Goal: Information Seeking & Learning: Learn about a topic

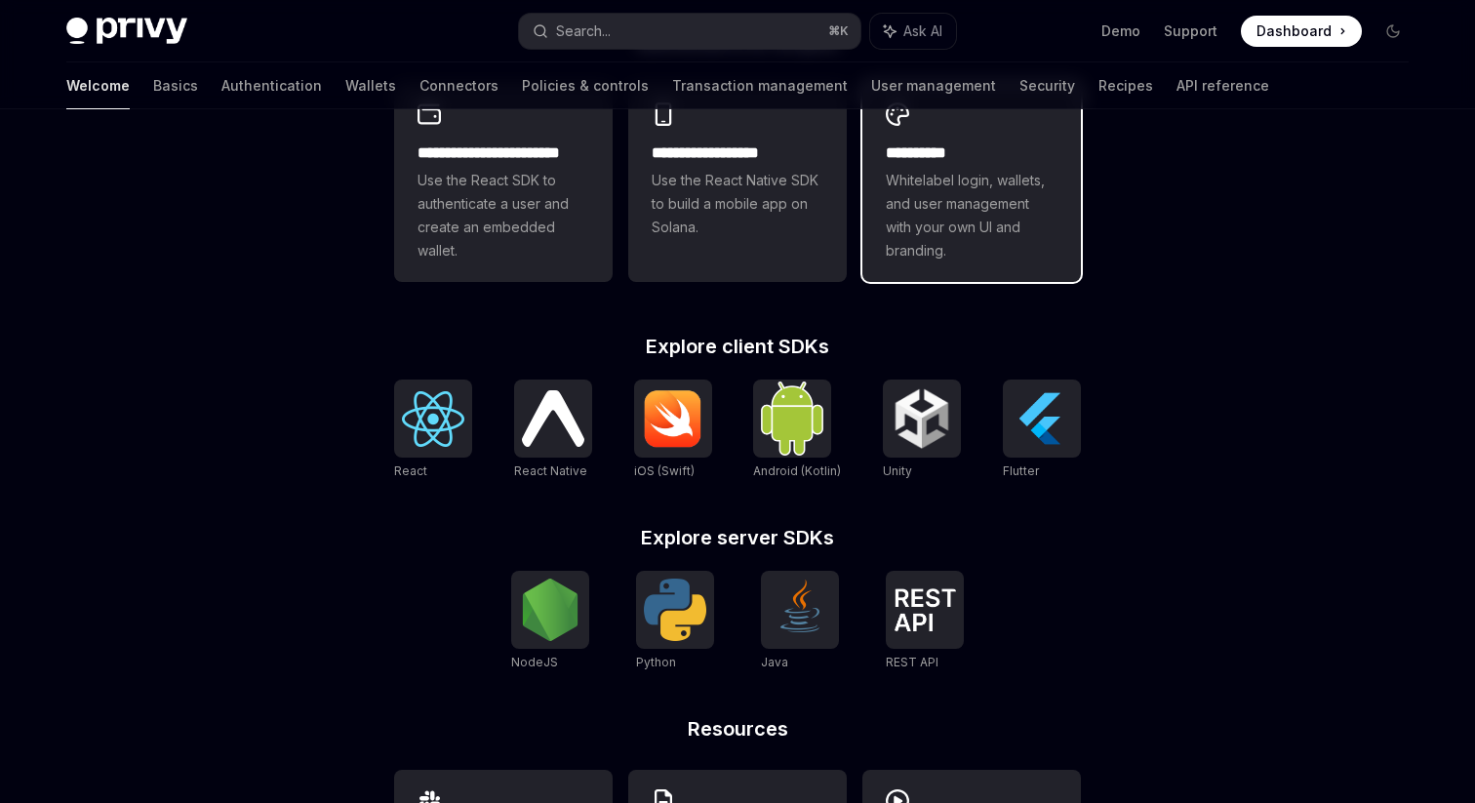
scroll to position [494, 0]
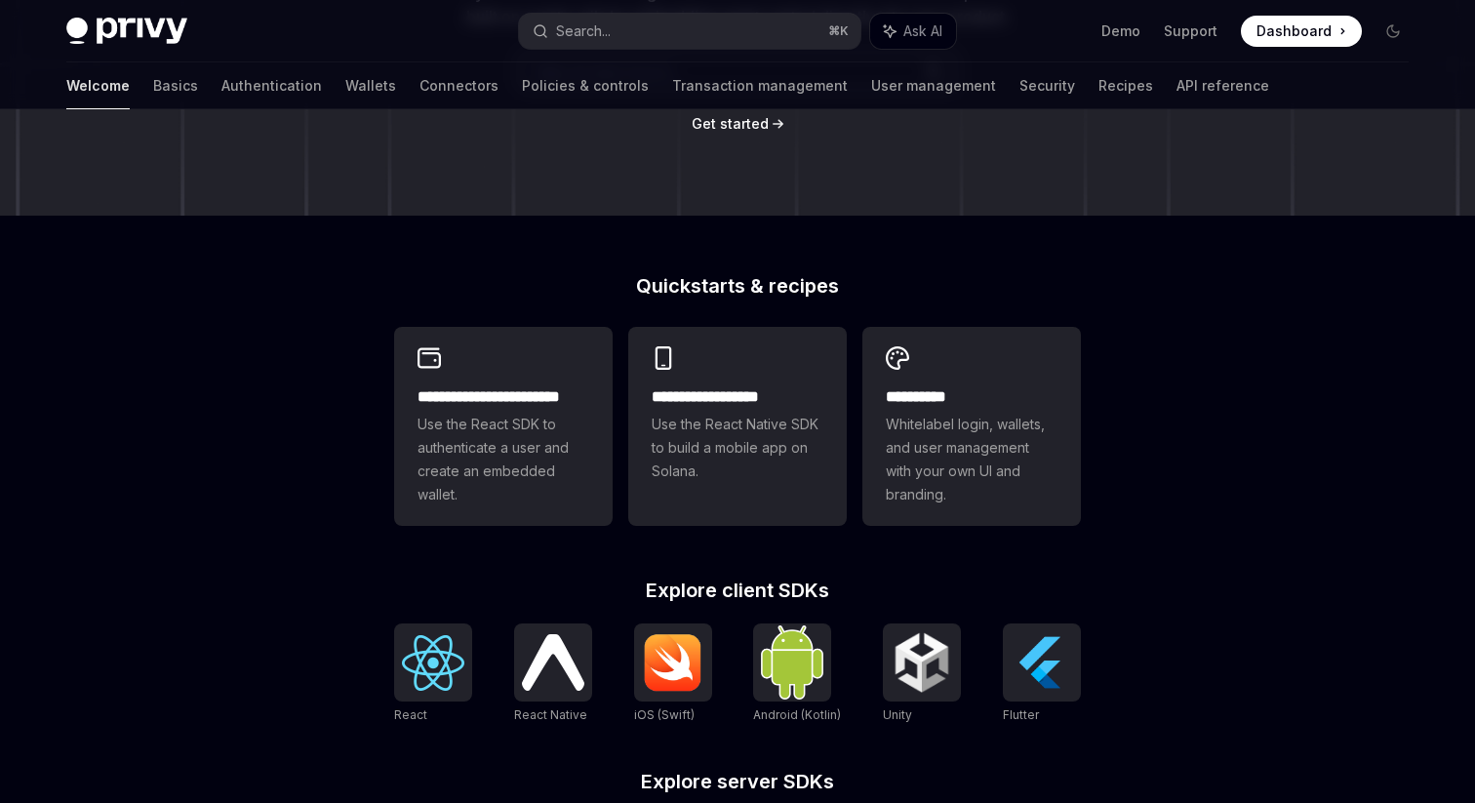
scroll to position [363, 0]
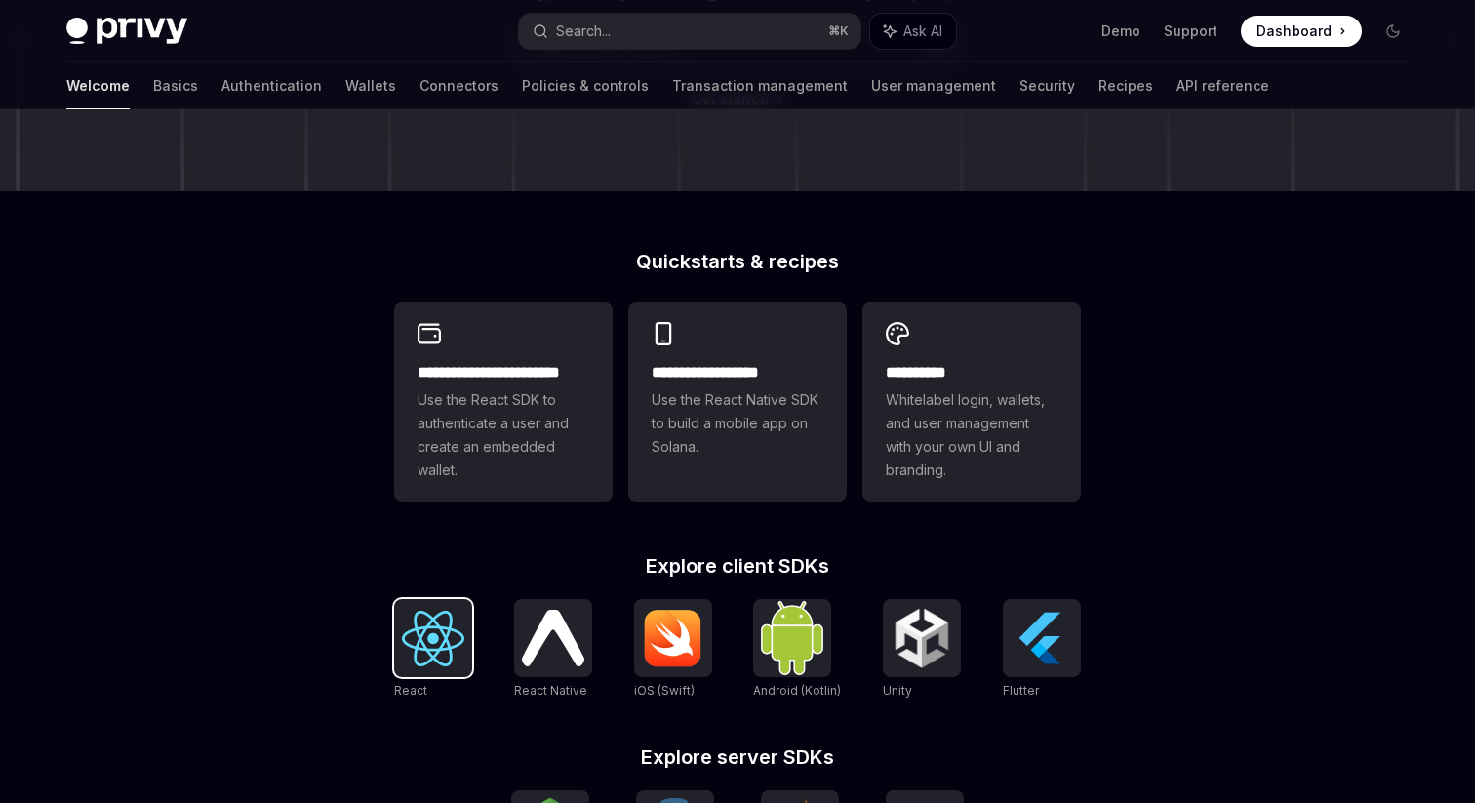
click at [430, 617] on img at bounding box center [433, 638] width 62 height 56
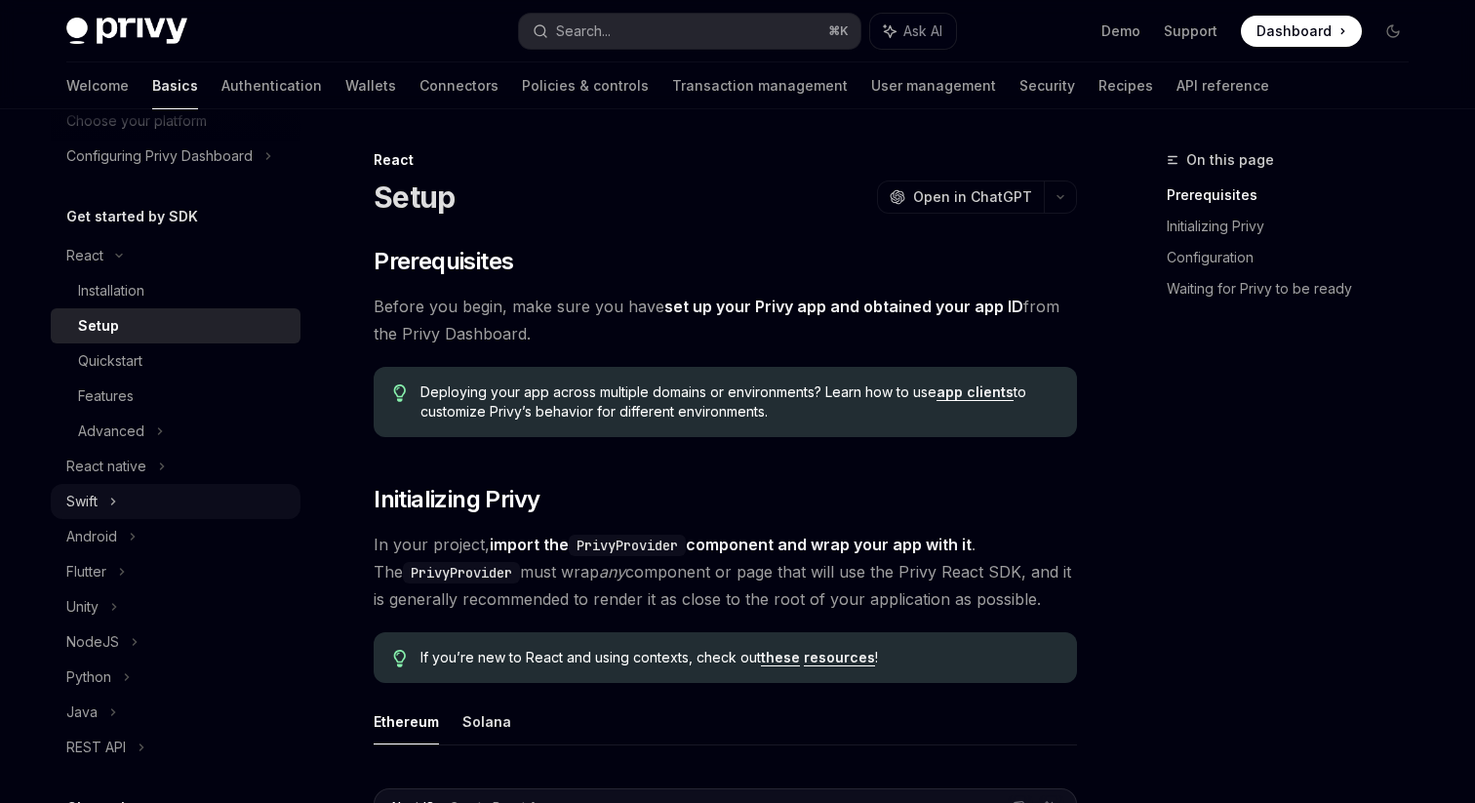
scroll to position [138, 0]
click at [161, 368] on div "Quickstart" at bounding box center [183, 362] width 211 height 23
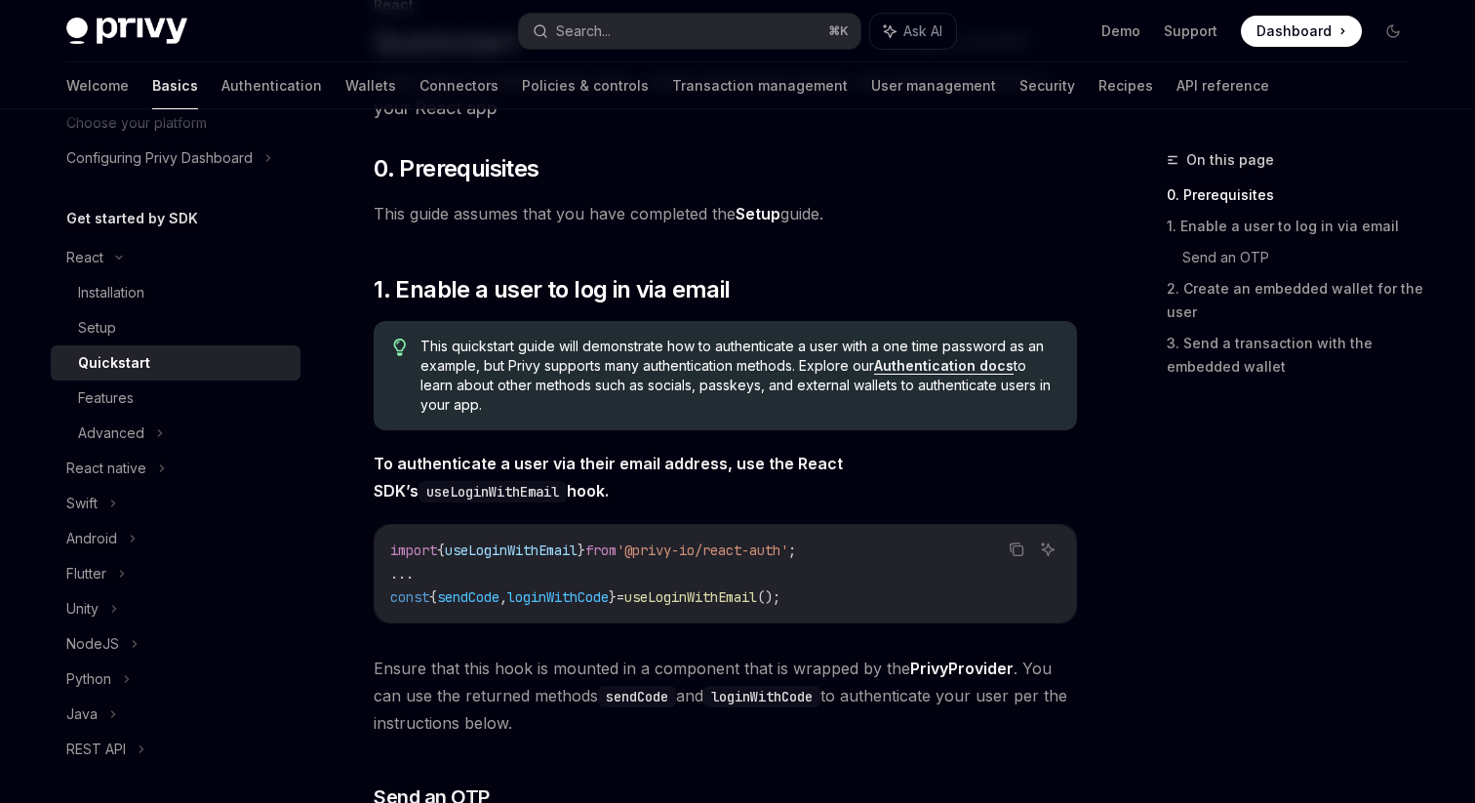
scroll to position [176, 0]
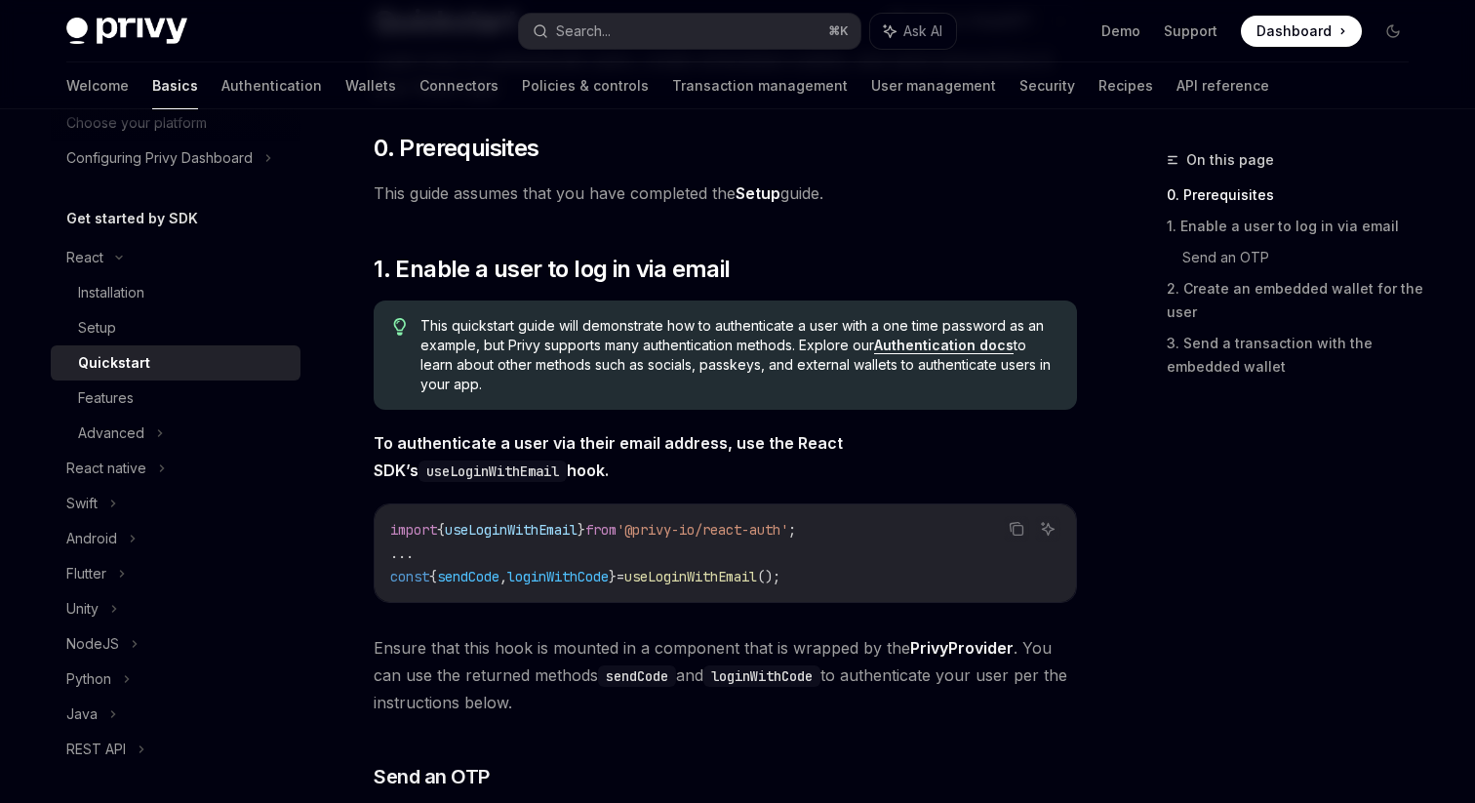
click at [931, 344] on link "Authentication docs" at bounding box center [943, 345] width 139 height 18
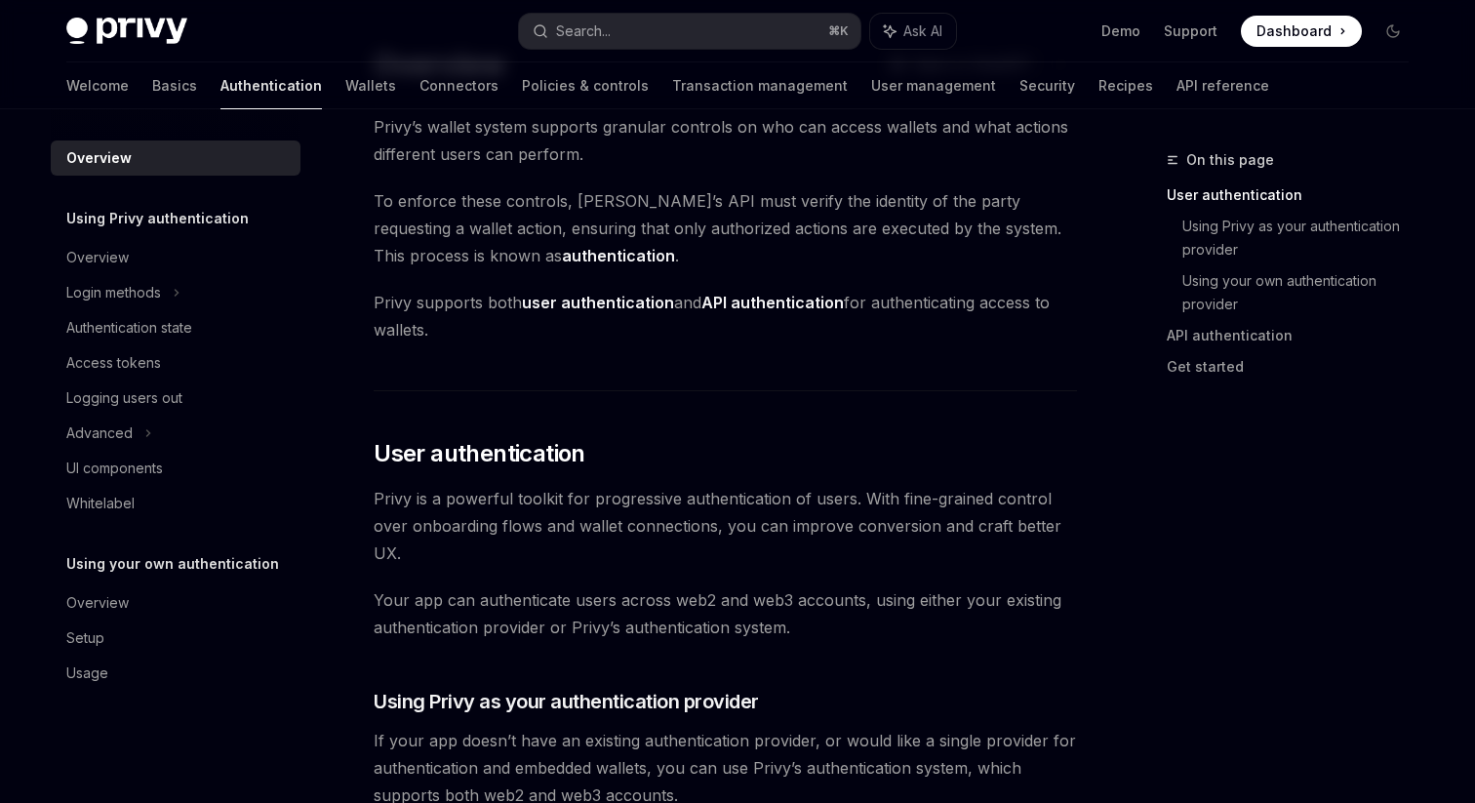
scroll to position [100, 0]
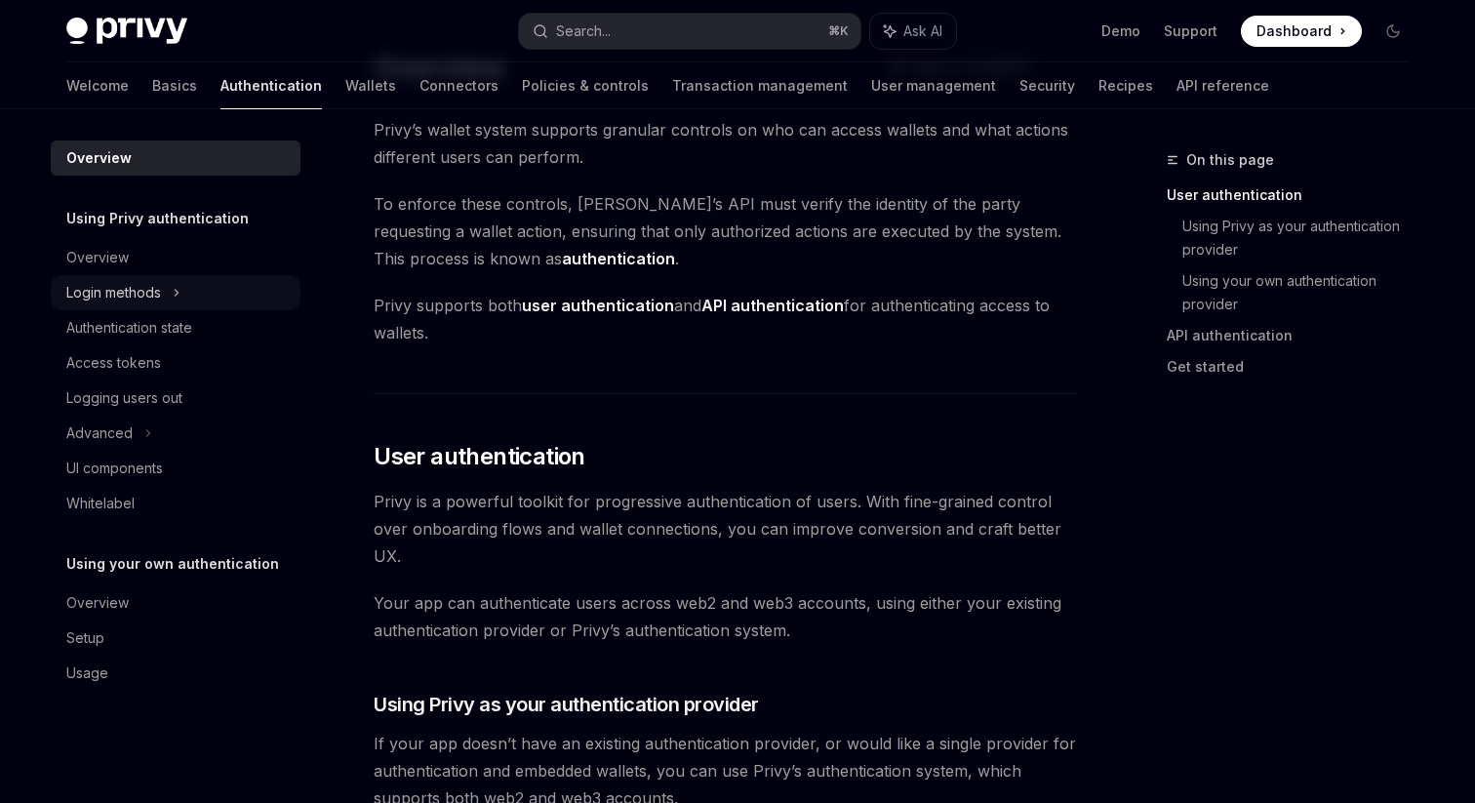
click at [220, 298] on div "Login methods" at bounding box center [176, 292] width 250 height 35
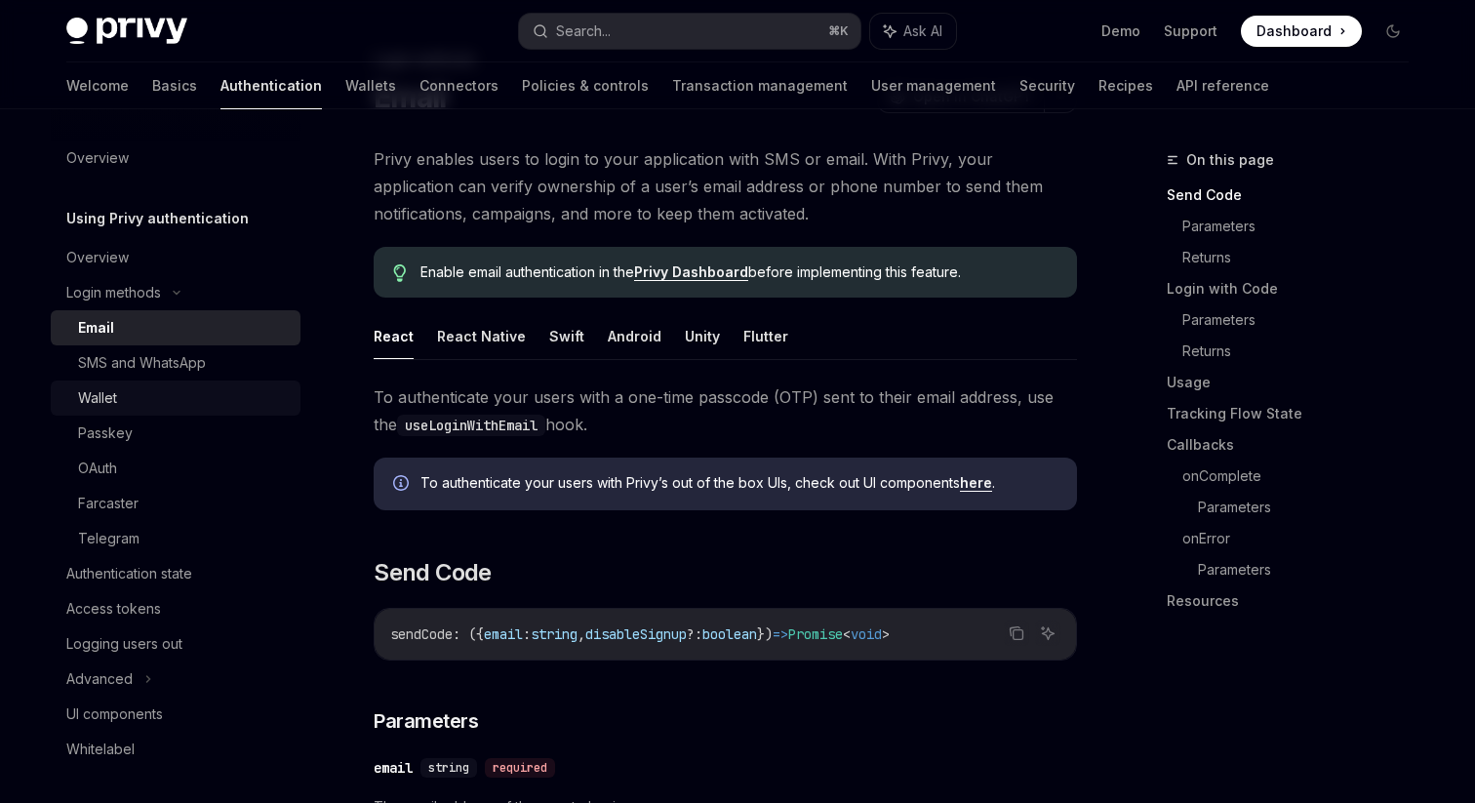
click at [201, 400] on div "Wallet" at bounding box center [183, 397] width 211 height 23
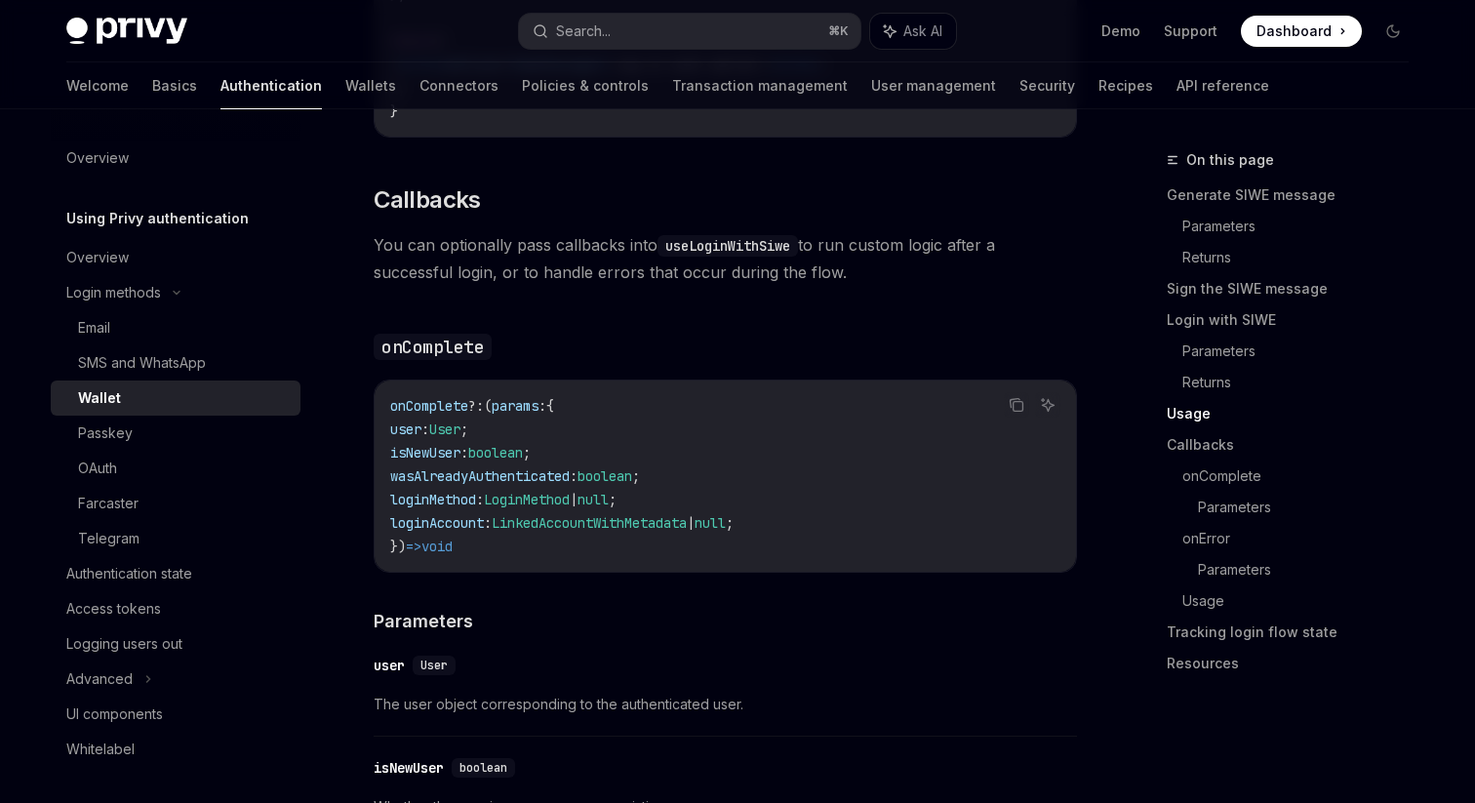
scroll to position [2892, 0]
click at [460, 439] on span "User" at bounding box center [444, 430] width 31 height 18
click at [433, 674] on span "User" at bounding box center [433, 666] width 27 height 16
click at [383, 676] on div "user" at bounding box center [389, 666] width 31 height 20
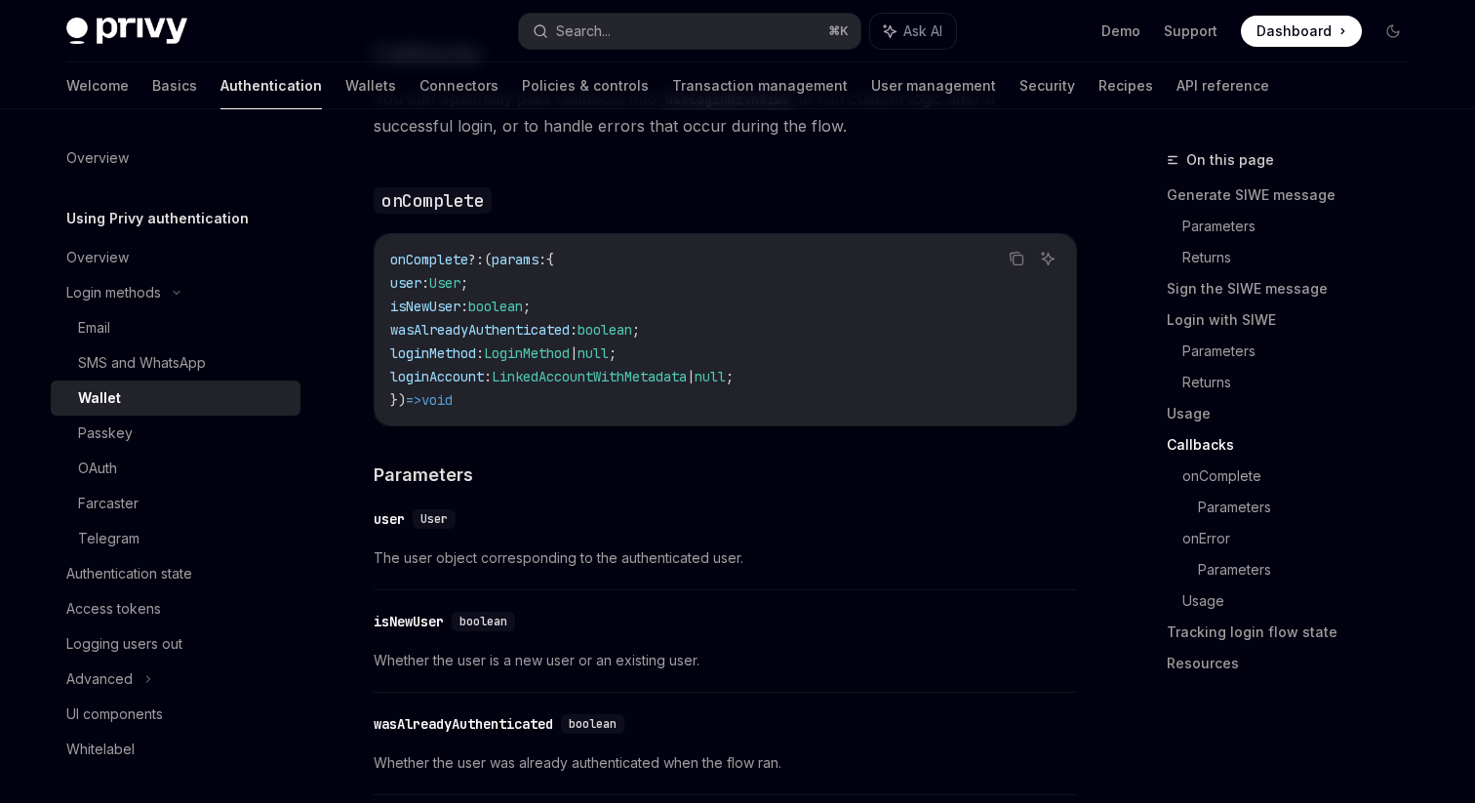
scroll to position [3048, 0]
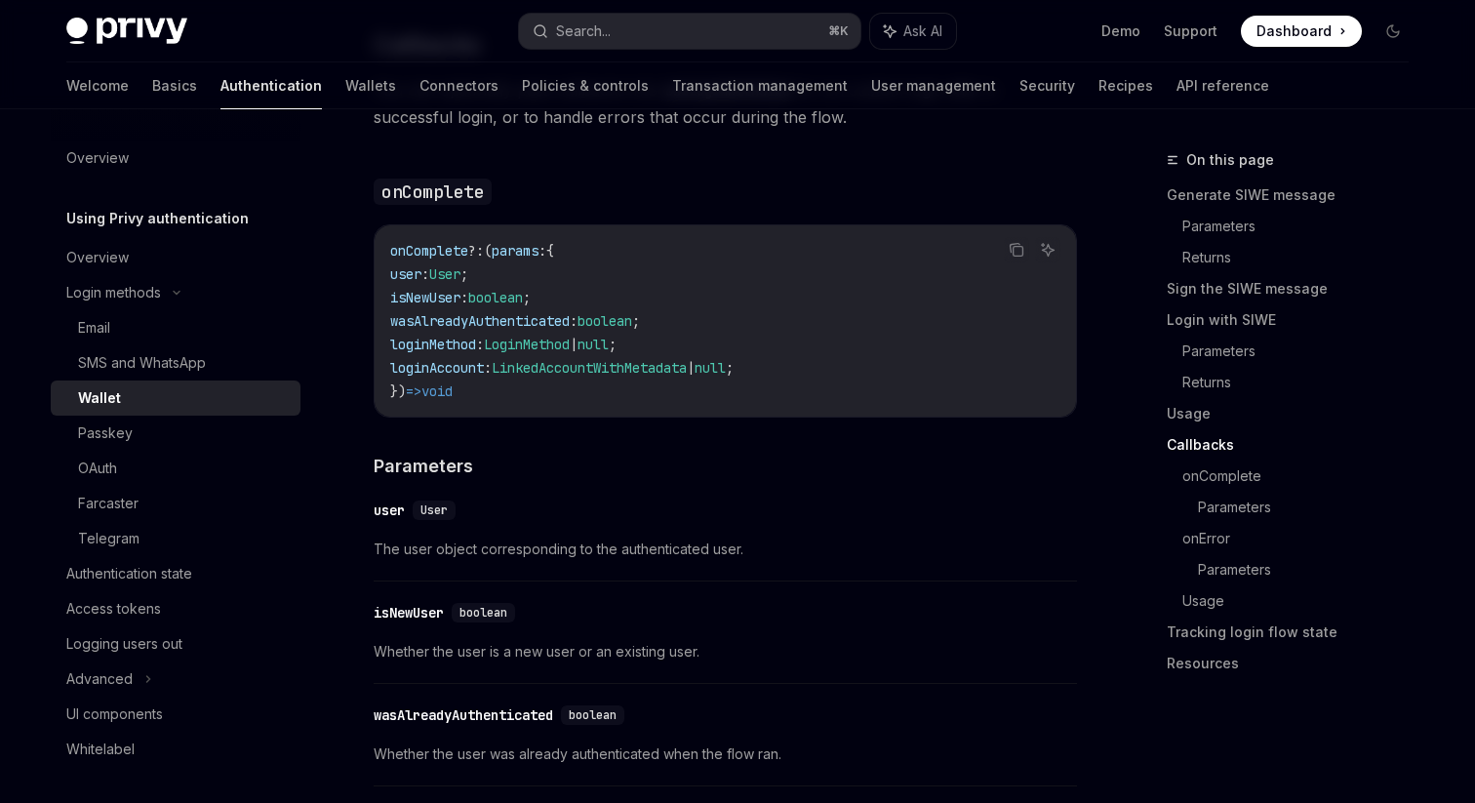
click at [610, 561] on span "The user object corresponding to the authenticated user." at bounding box center [725, 548] width 703 height 23
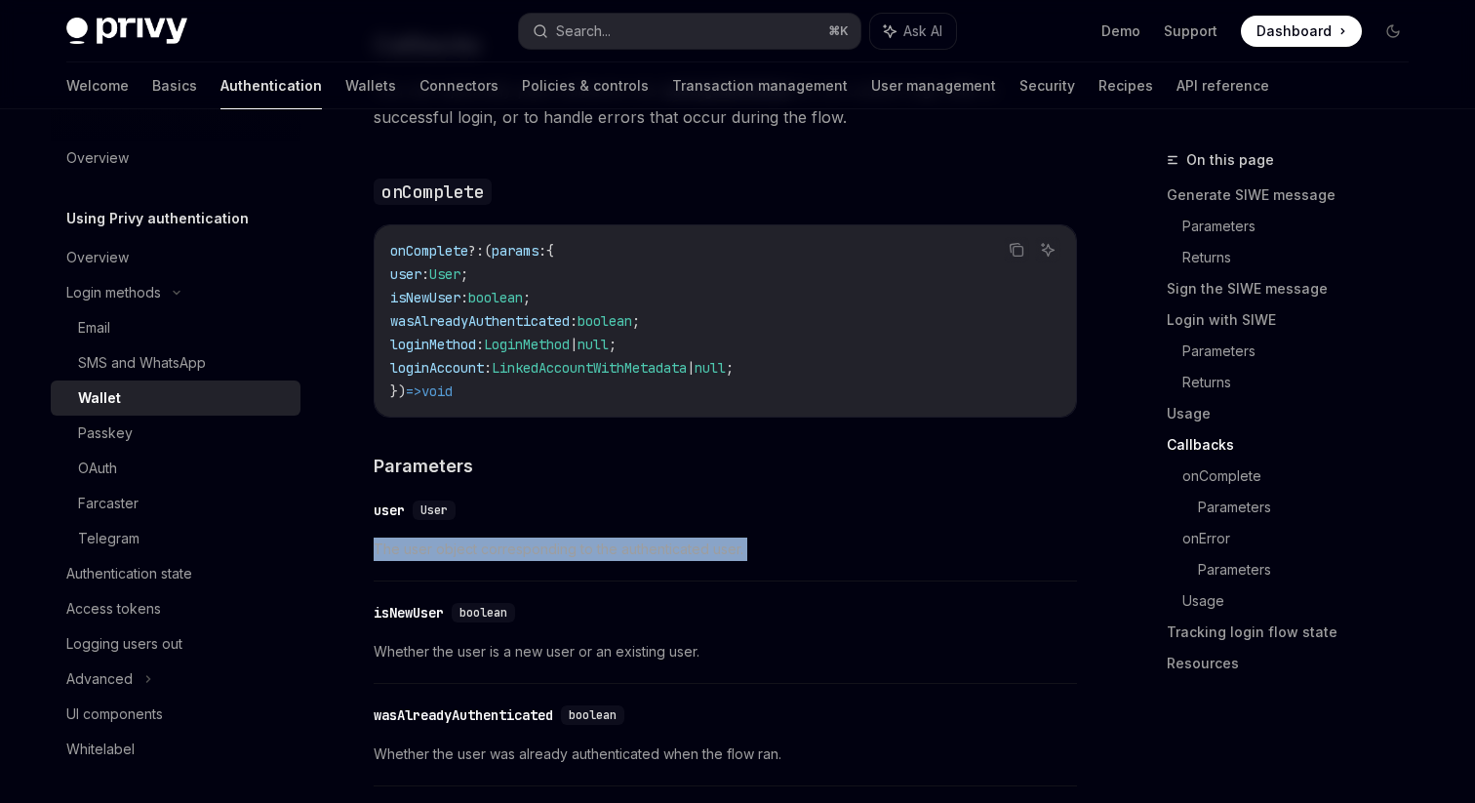
click at [610, 561] on span "The user object corresponding to the authenticated user." at bounding box center [725, 548] width 703 height 23
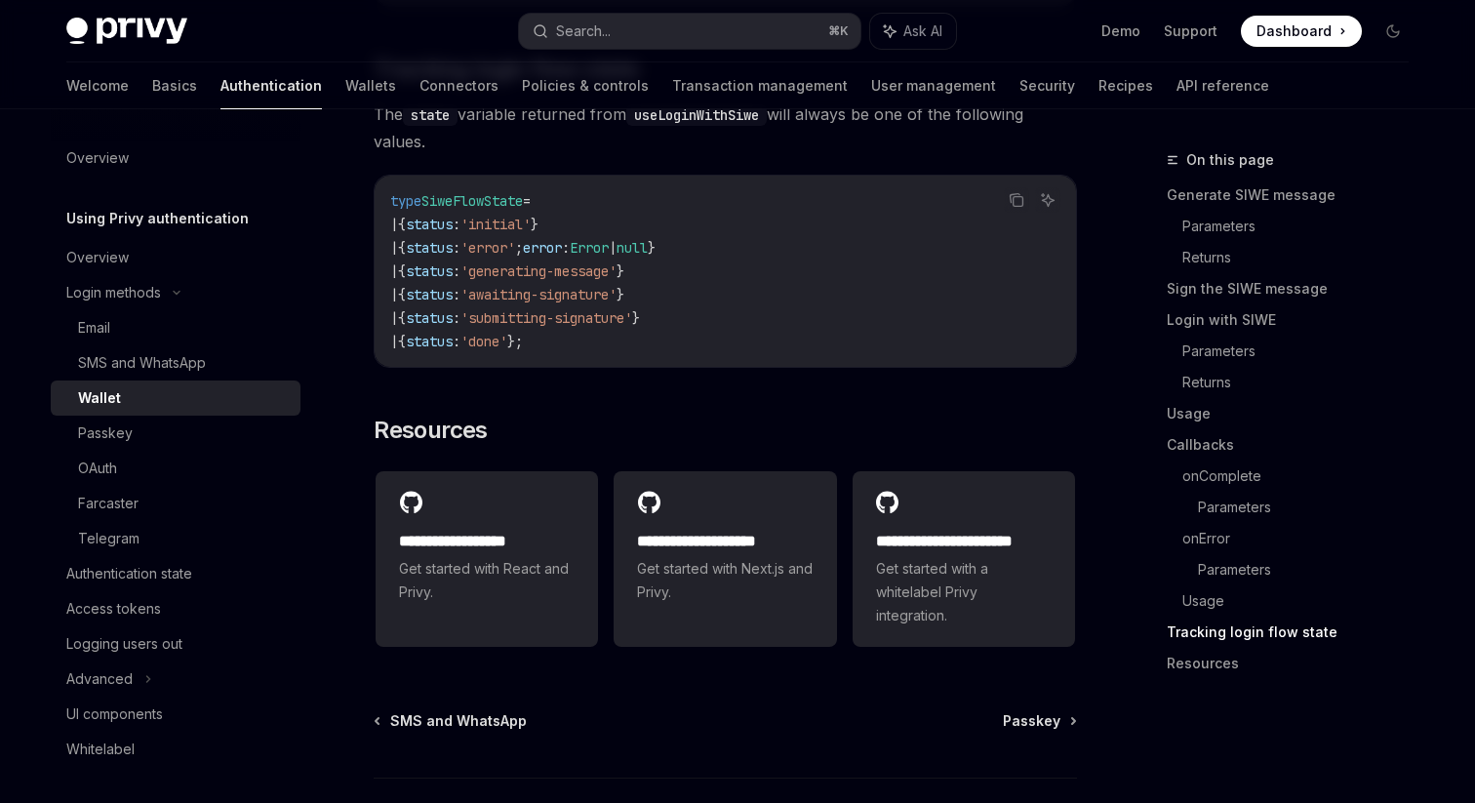
scroll to position [4958, 0]
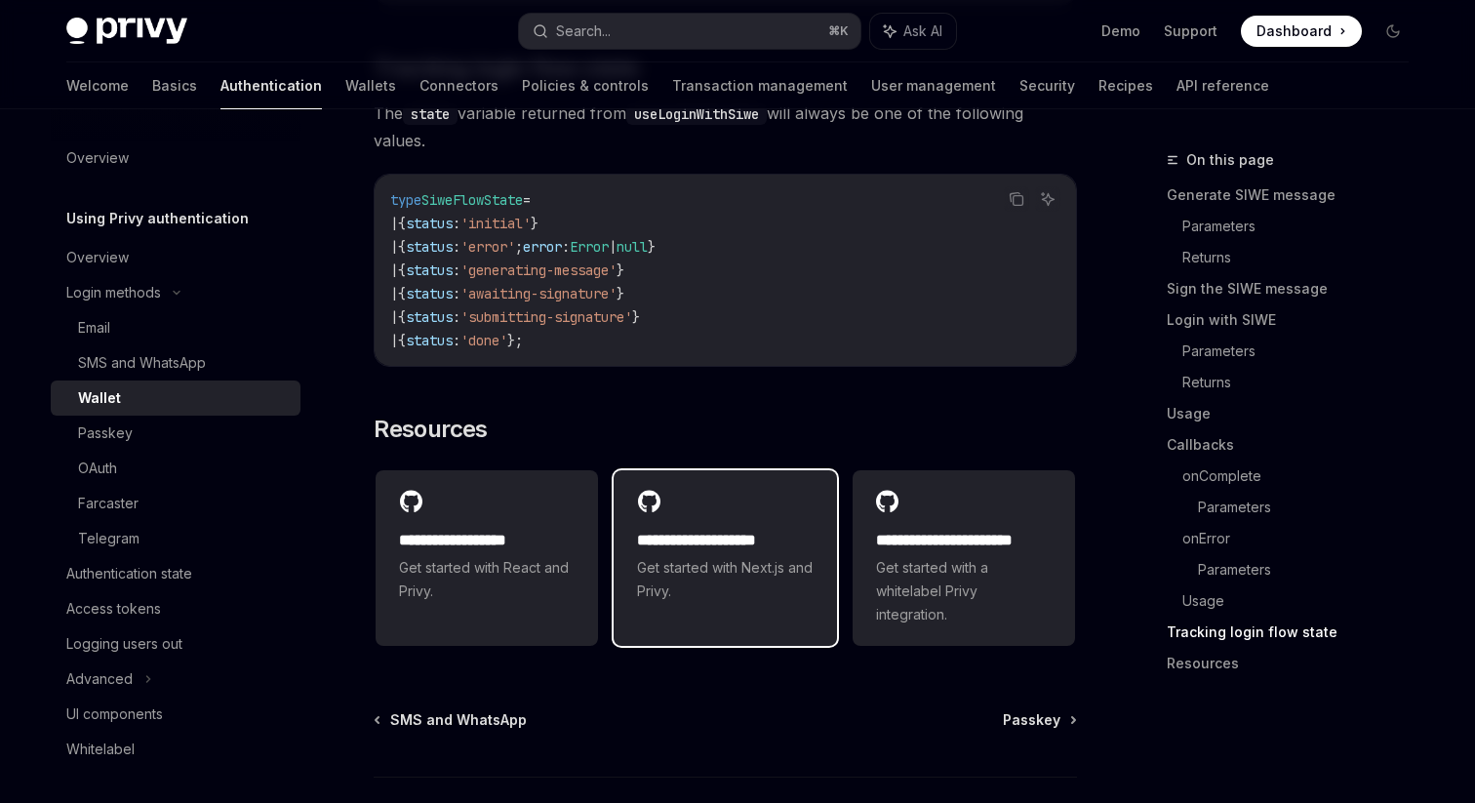
click at [680, 622] on div "**********" at bounding box center [724, 546] width 222 height 152
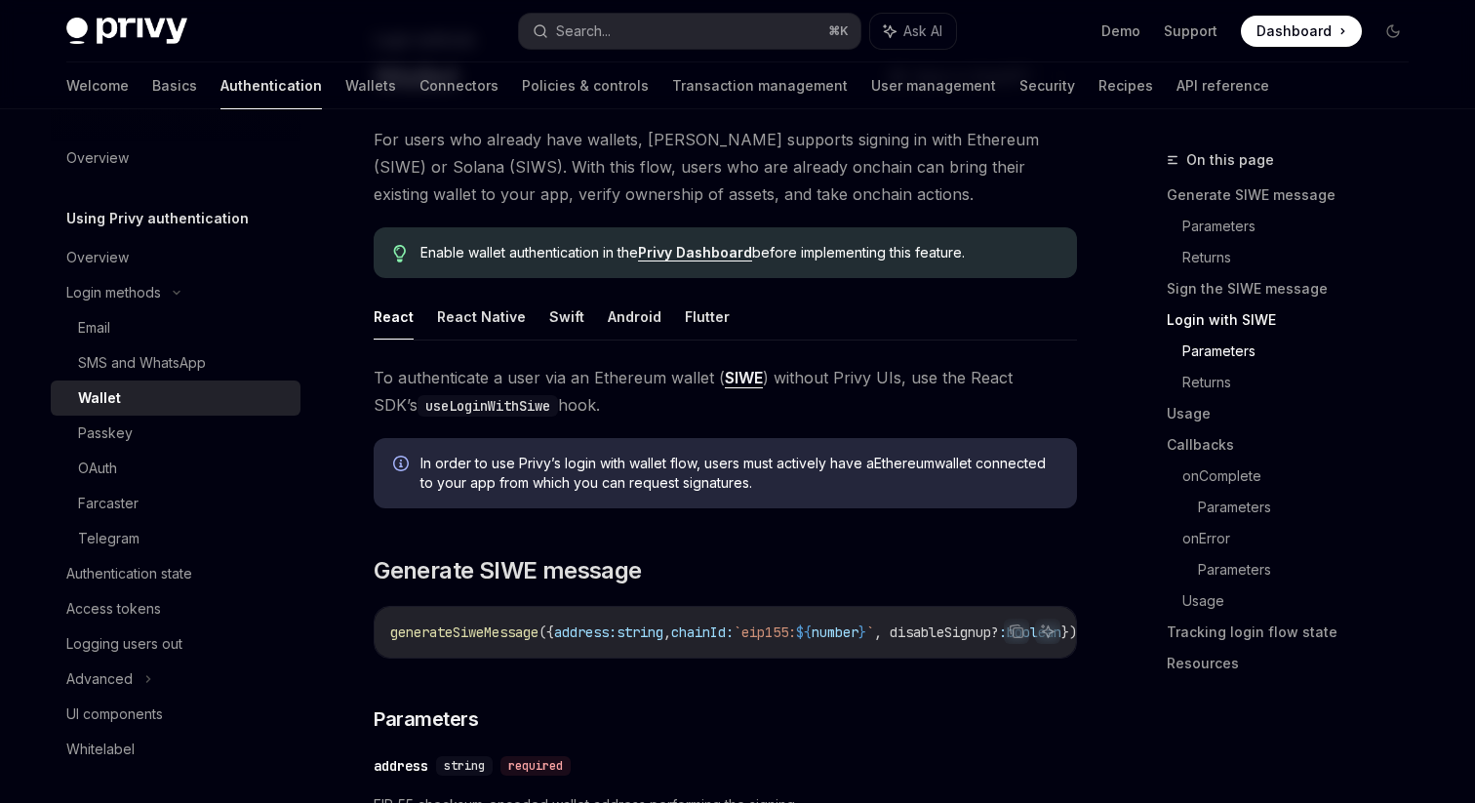
scroll to position [0, 0]
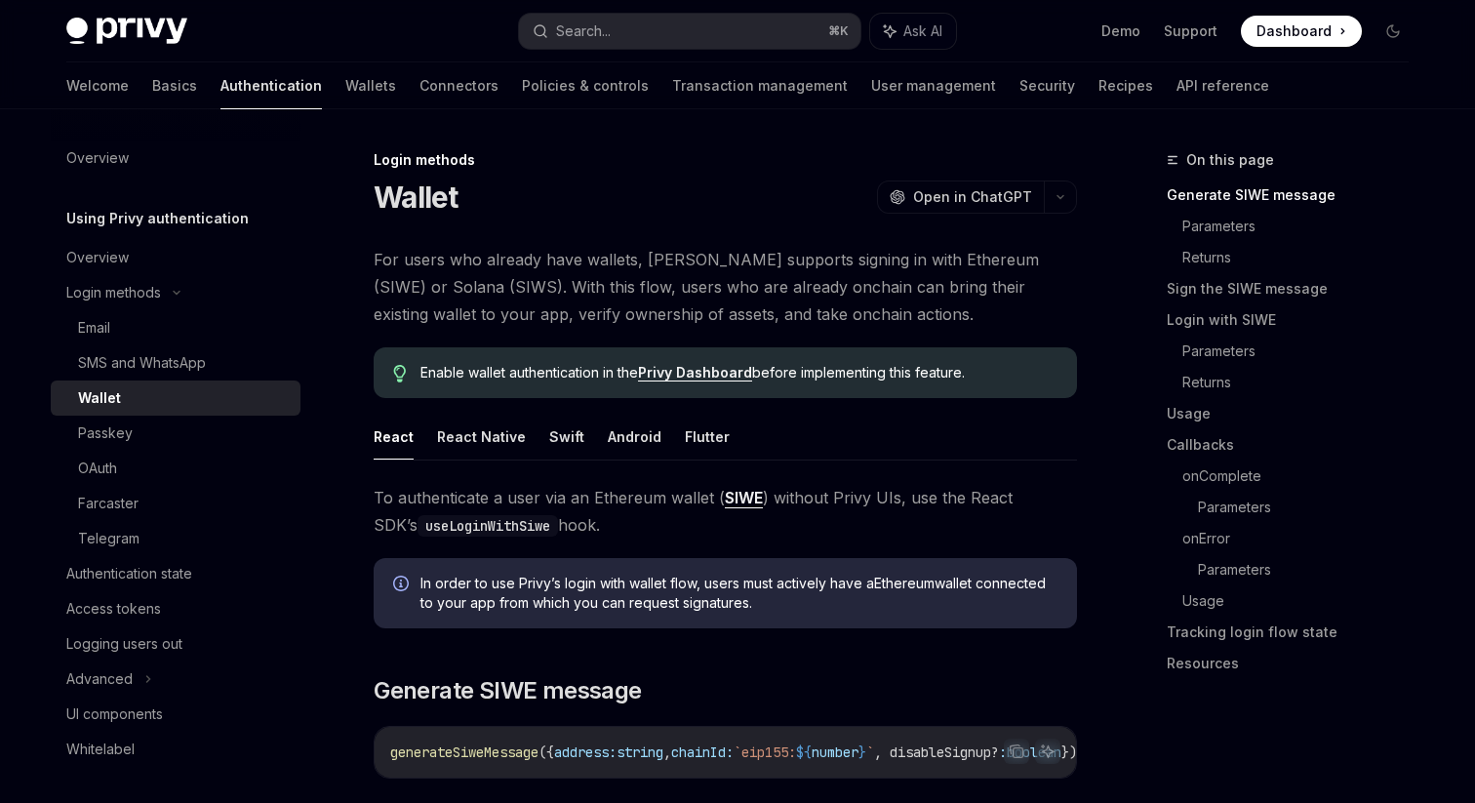
click at [653, 284] on span "For users who already have wallets, [PERSON_NAME] supports signing in with Ethe…" at bounding box center [725, 287] width 703 height 82
click at [431, 198] on h1 "Wallet" at bounding box center [416, 196] width 85 height 35
click at [440, 150] on div "Login methods" at bounding box center [725, 160] width 703 height 20
click at [154, 398] on div "Wallet" at bounding box center [183, 397] width 211 height 23
type textarea "*"
